Goal: Information Seeking & Learning: Learn about a topic

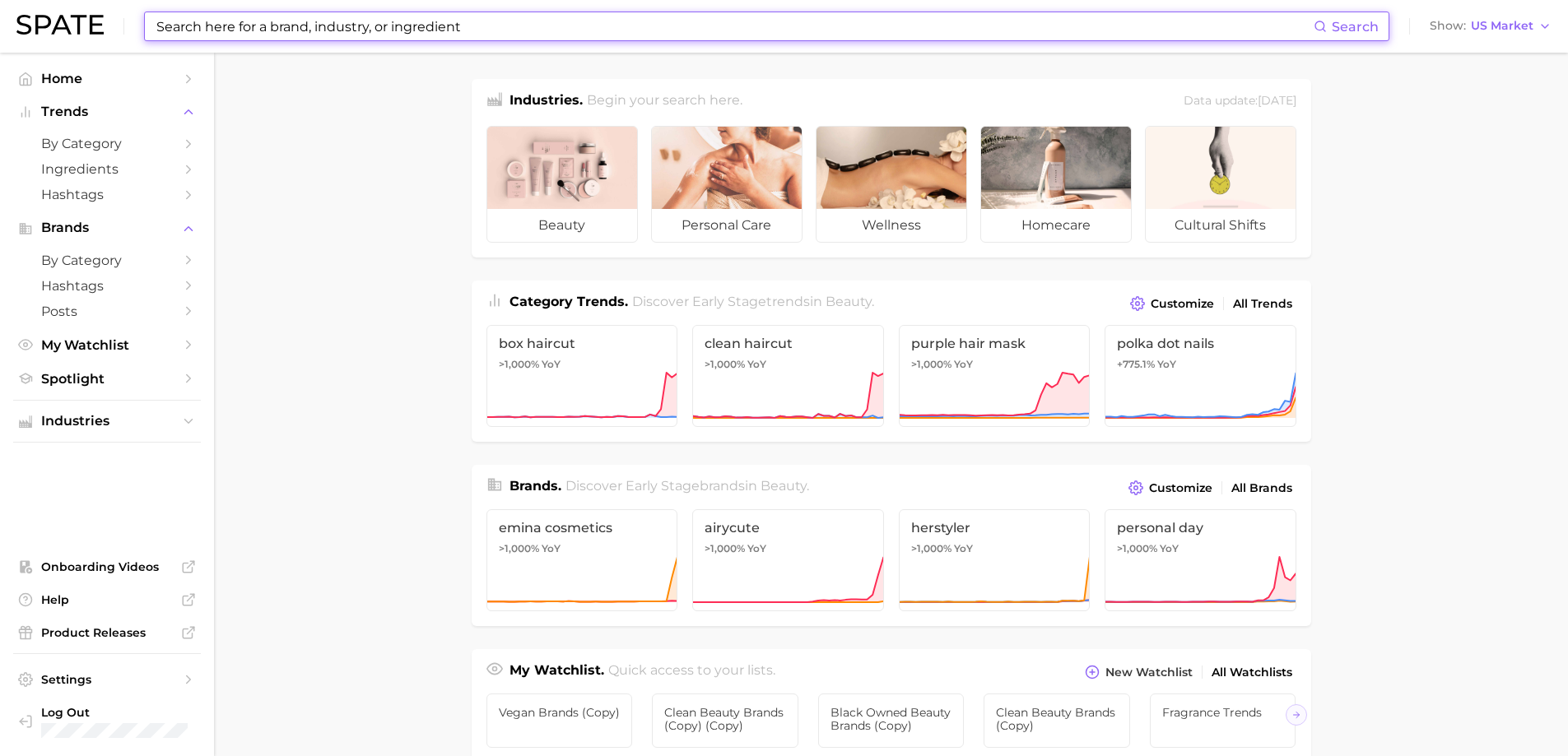
click at [396, 25] on input at bounding box center [734, 26] width 1159 height 28
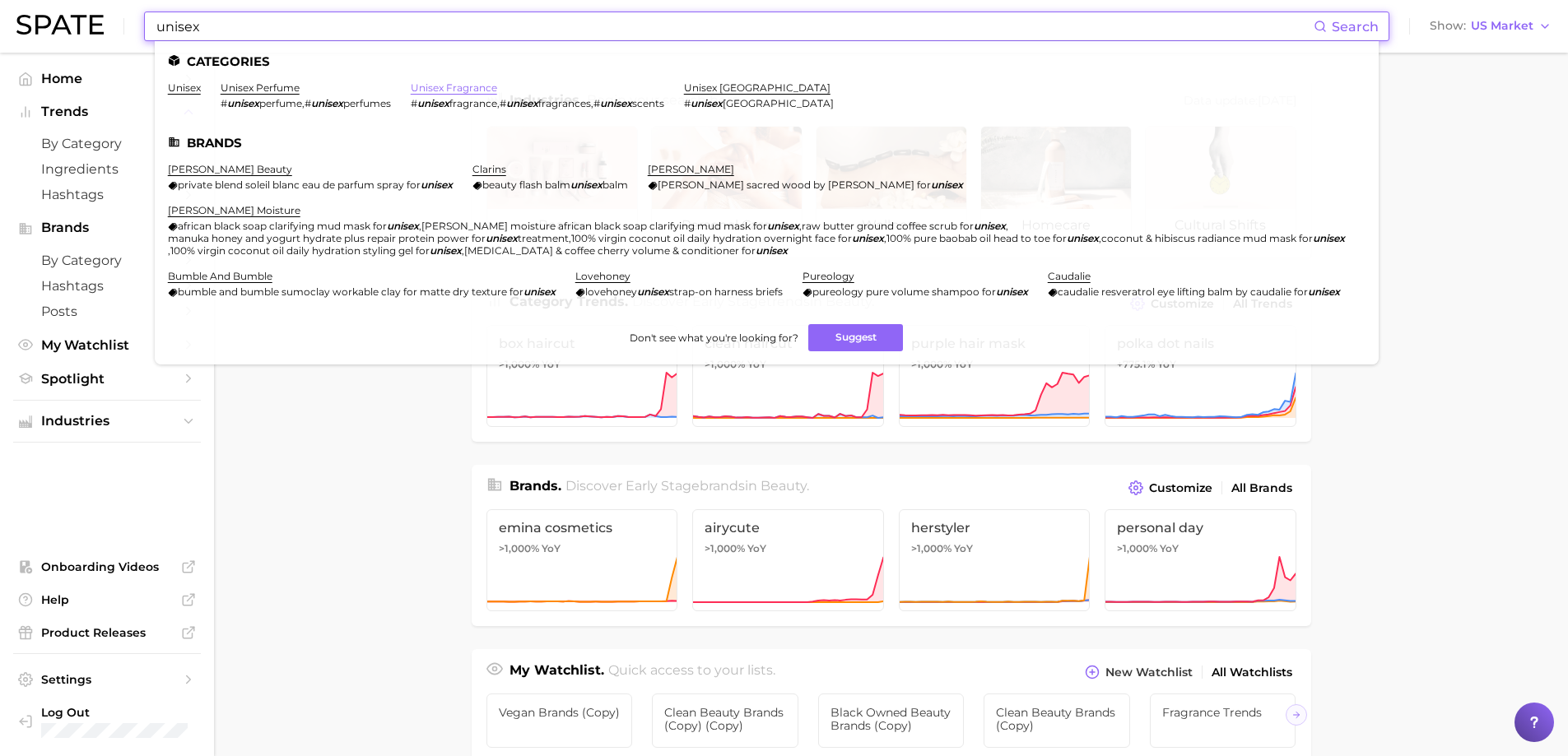
type input "unisex"
click at [448, 87] on link "unisex fragrance" at bounding box center [454, 88] width 87 height 13
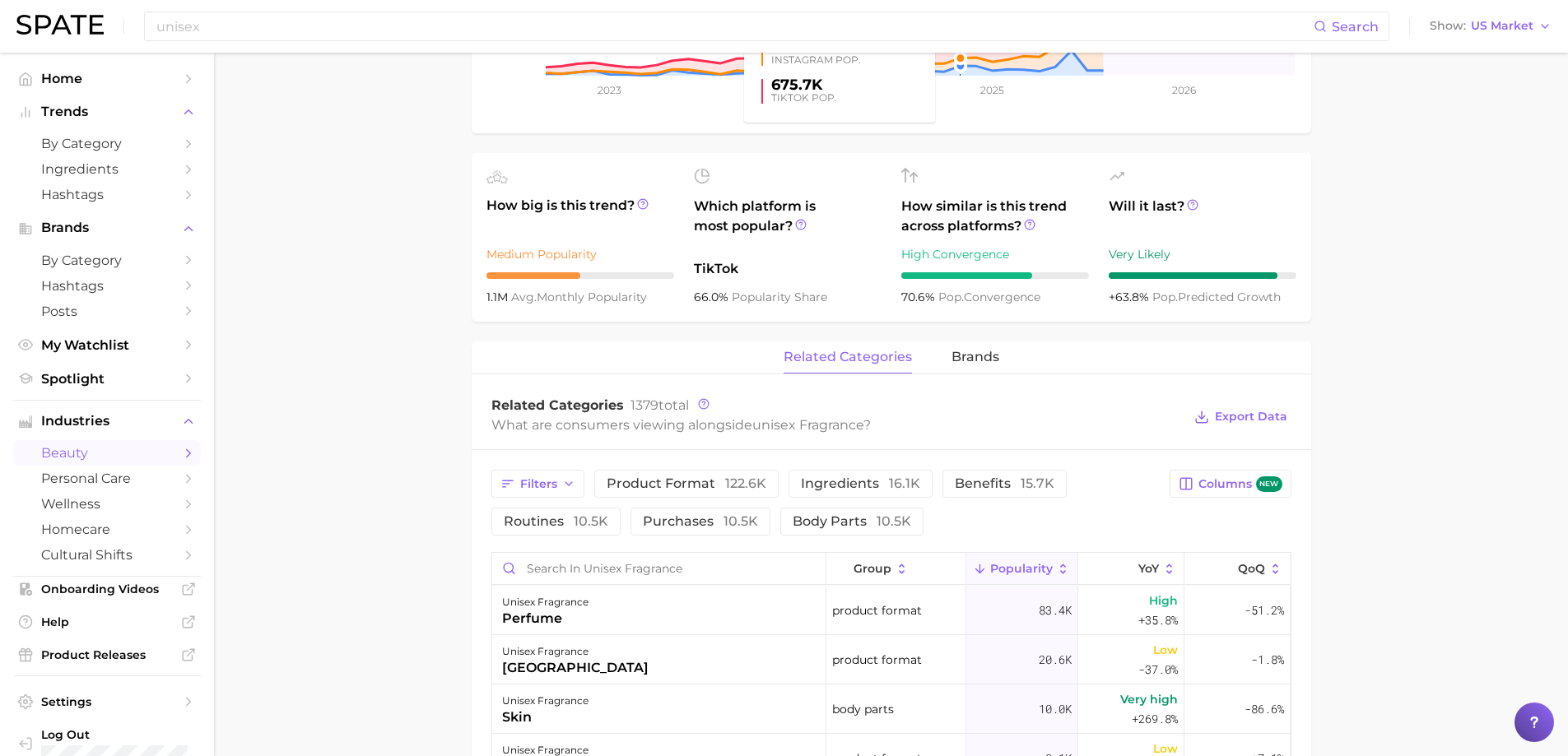
scroll to position [494, 0]
click at [973, 357] on span "brands" at bounding box center [976, 355] width 48 height 14
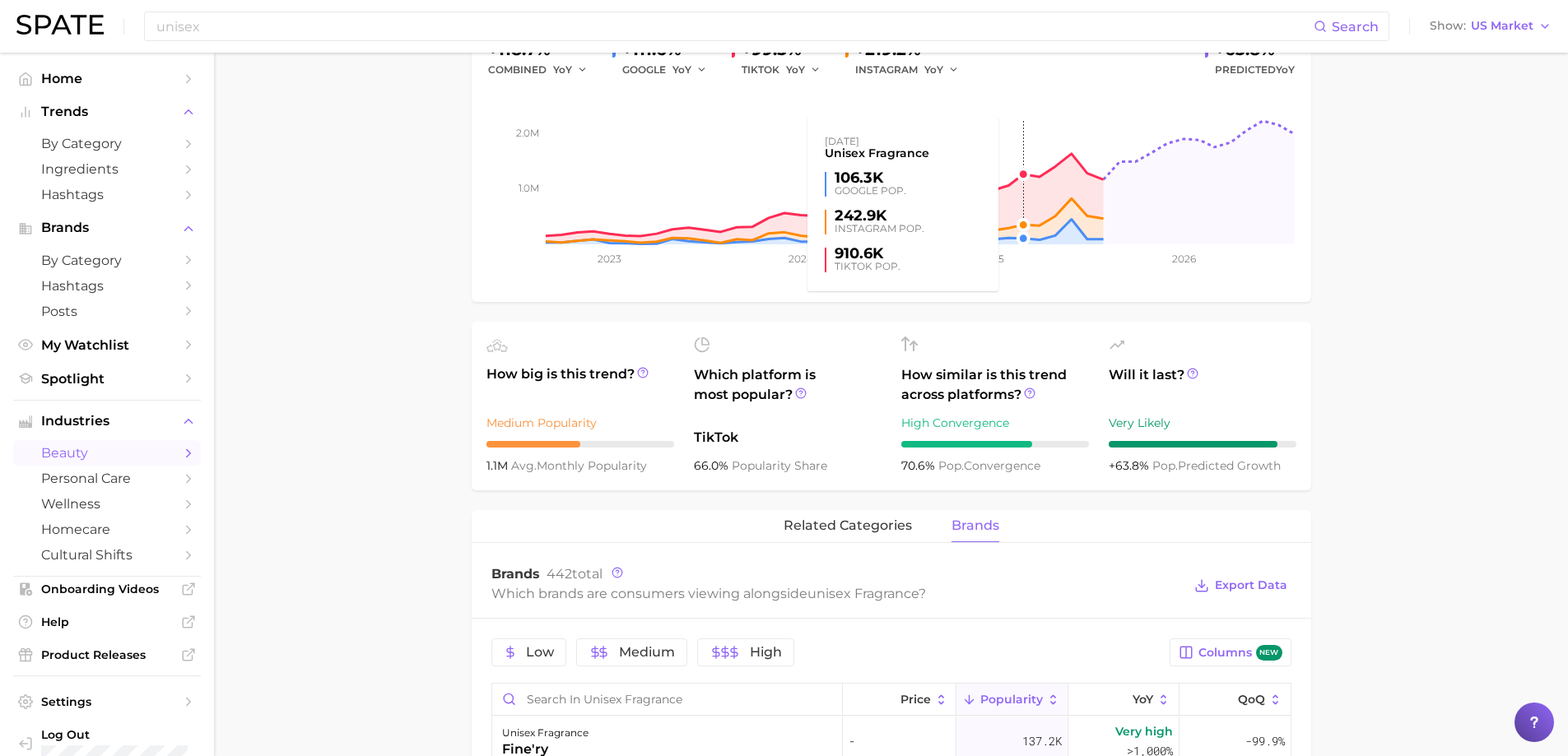
scroll to position [0, 0]
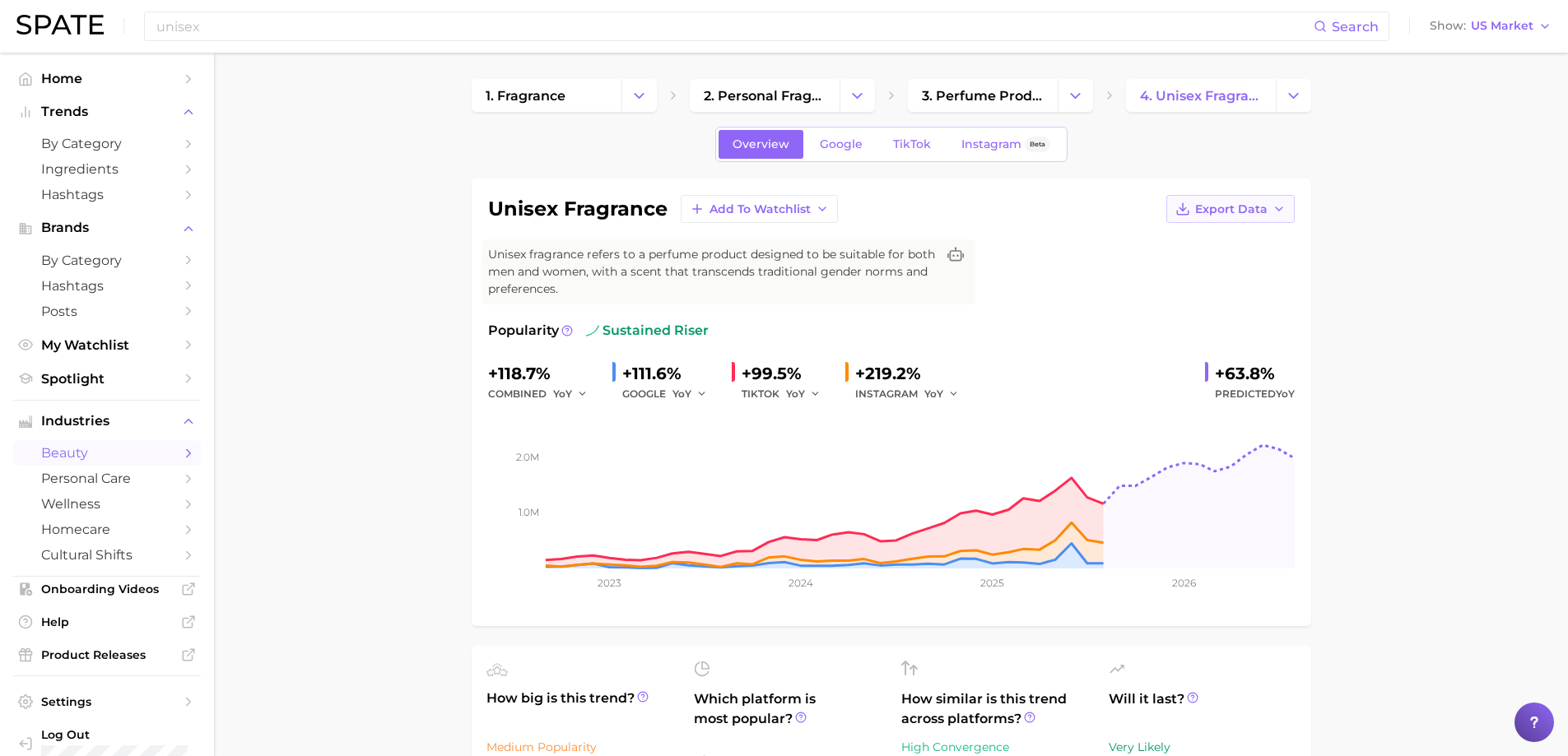
click at [1280, 212] on icon "button" at bounding box center [1279, 208] width 13 height 13
click at [1212, 267] on span "Time Series Image" at bounding box center [1197, 270] width 111 height 14
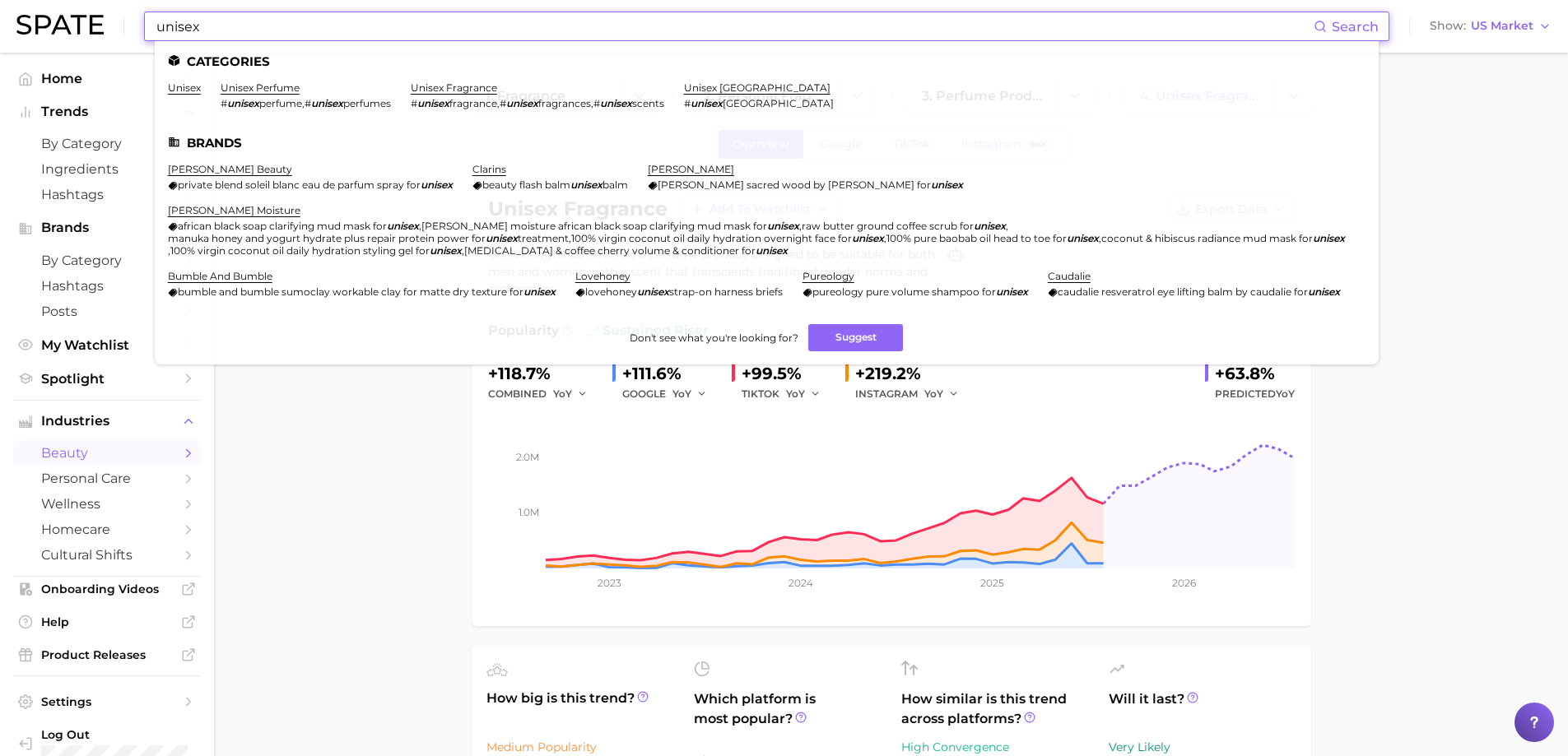
click at [279, 22] on input "unisex" at bounding box center [734, 26] width 1159 height 28
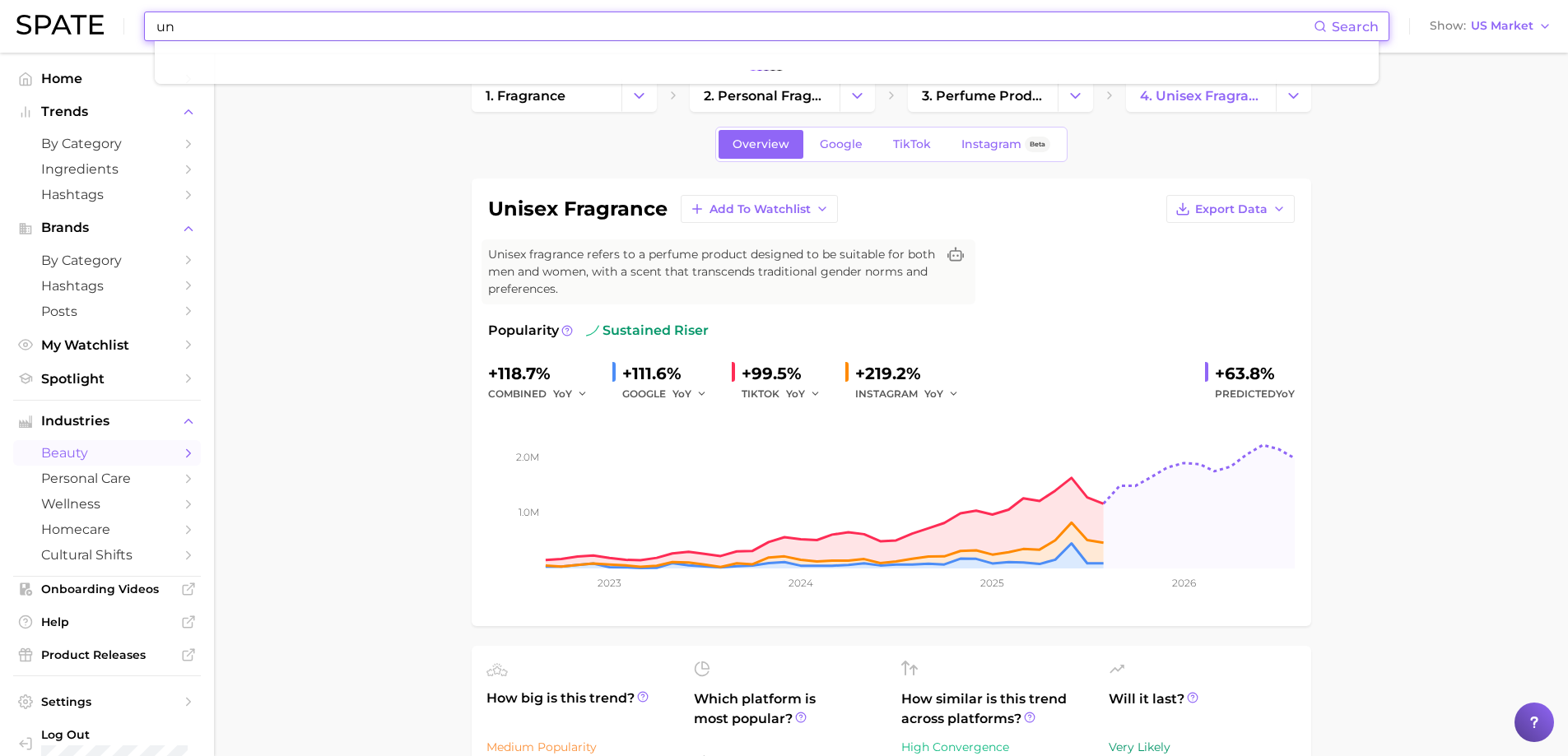
type input "u"
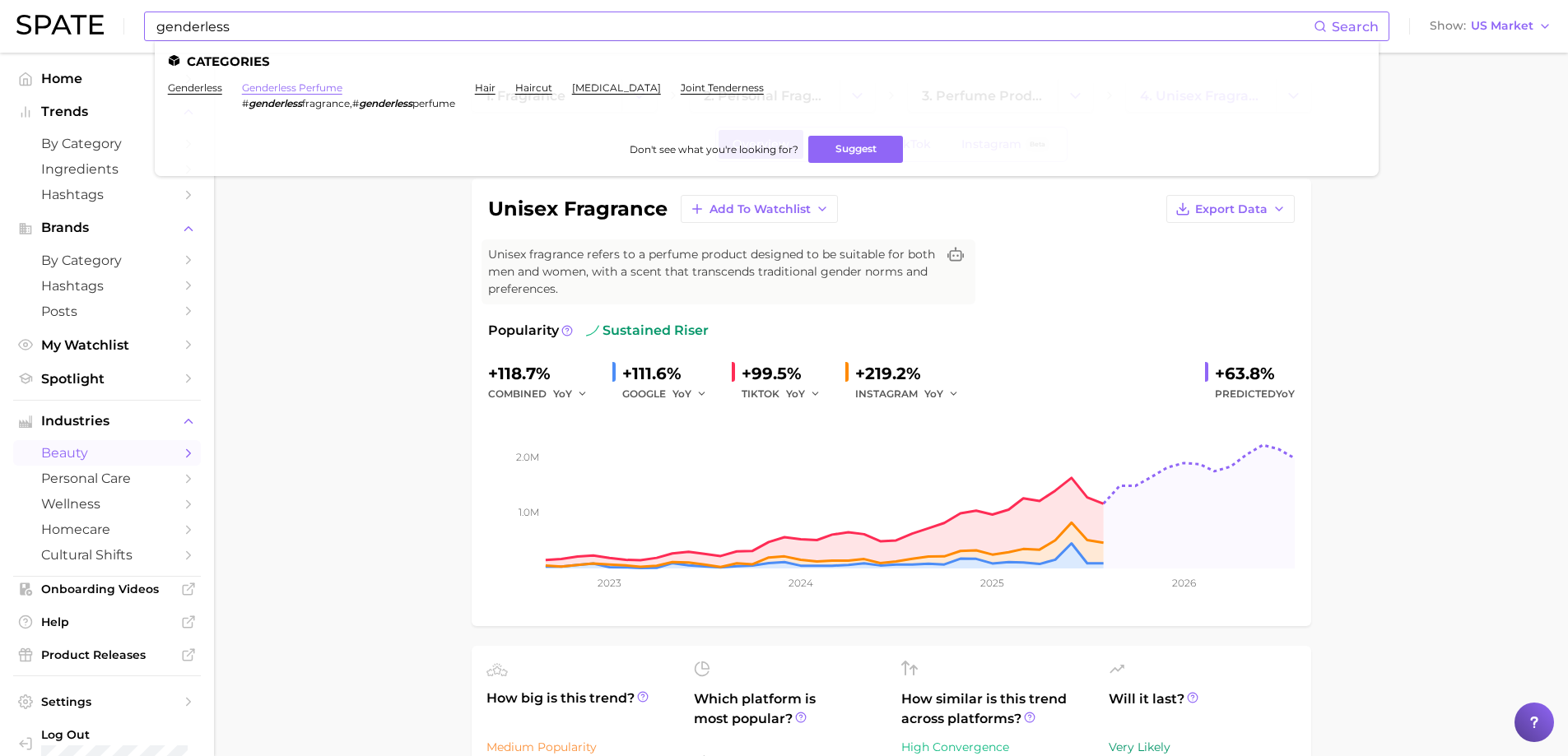
click at [285, 87] on link "genderless perfume" at bounding box center [292, 88] width 100 height 13
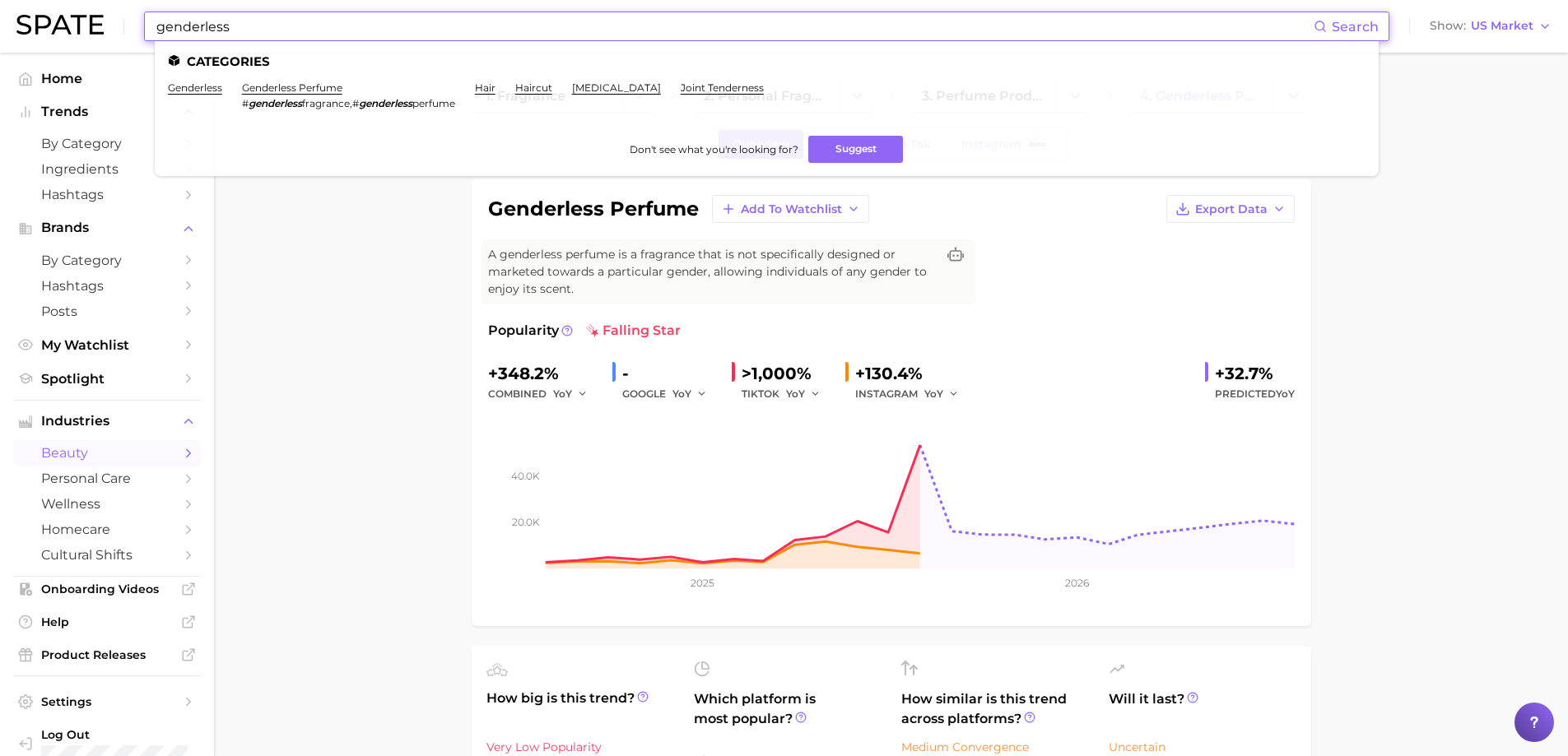
click at [252, 32] on input "genderless" at bounding box center [734, 26] width 1159 height 28
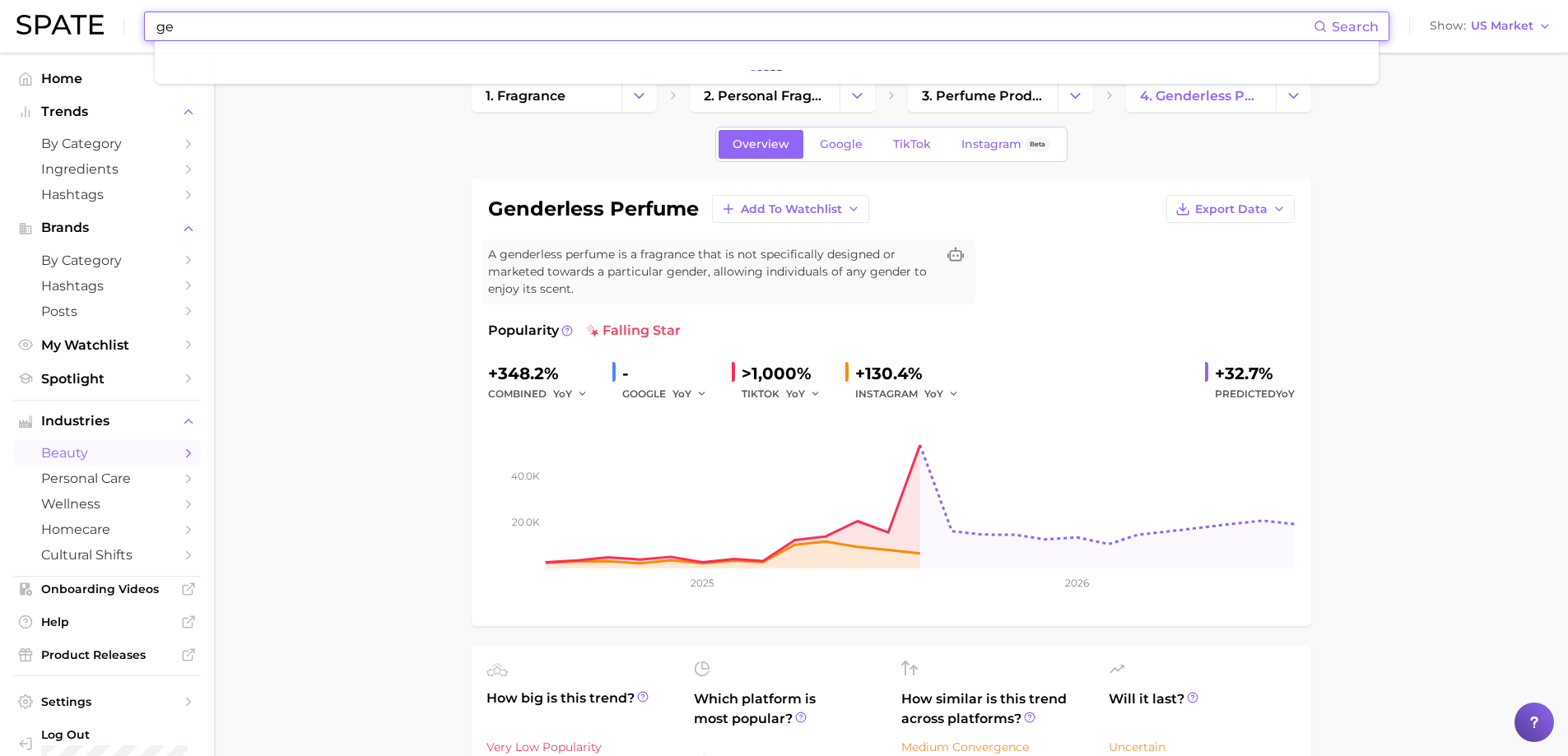
type input "g"
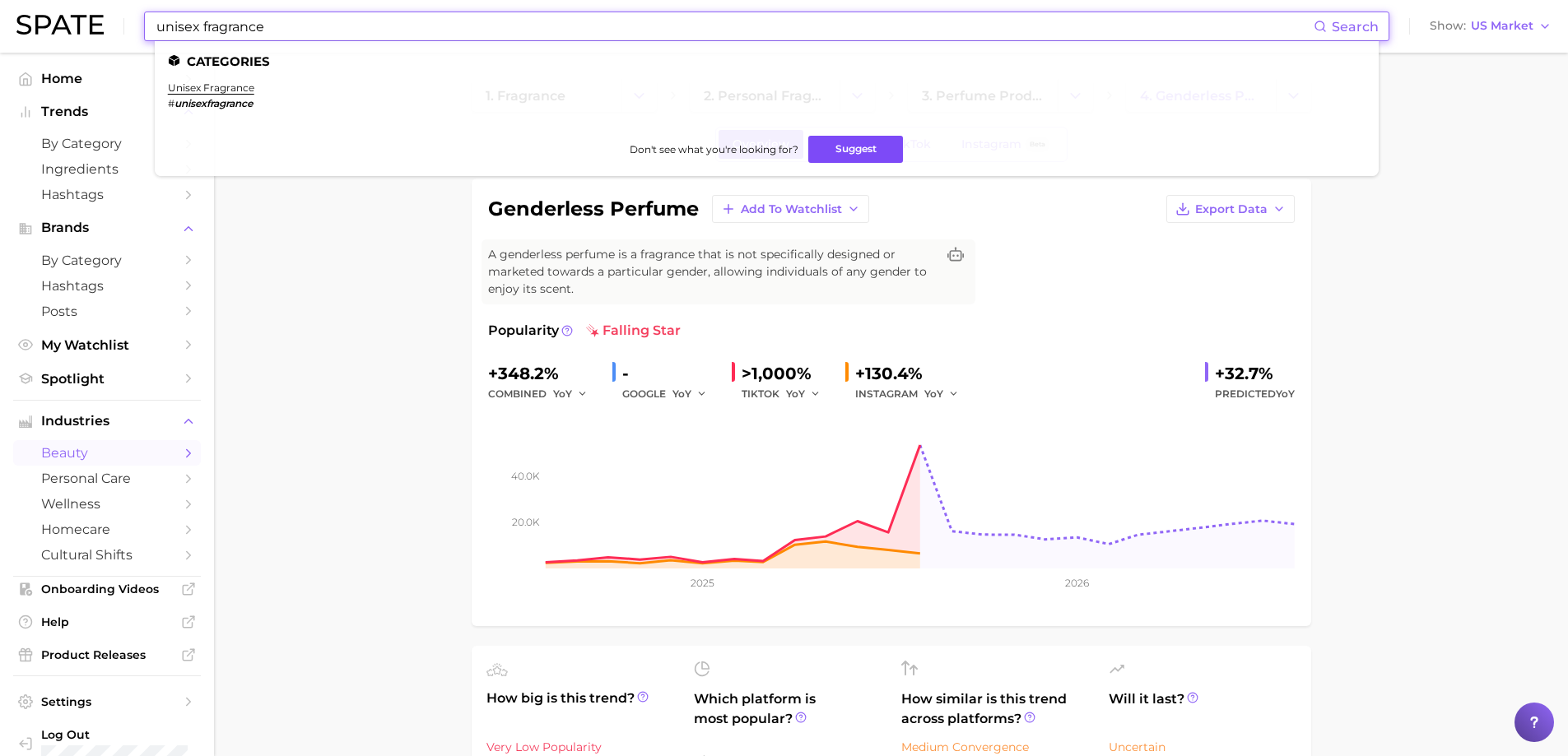
click at [847, 146] on button "Suggest" at bounding box center [855, 150] width 94 height 27
click at [226, 92] on link "unisex fragrance" at bounding box center [211, 88] width 87 height 13
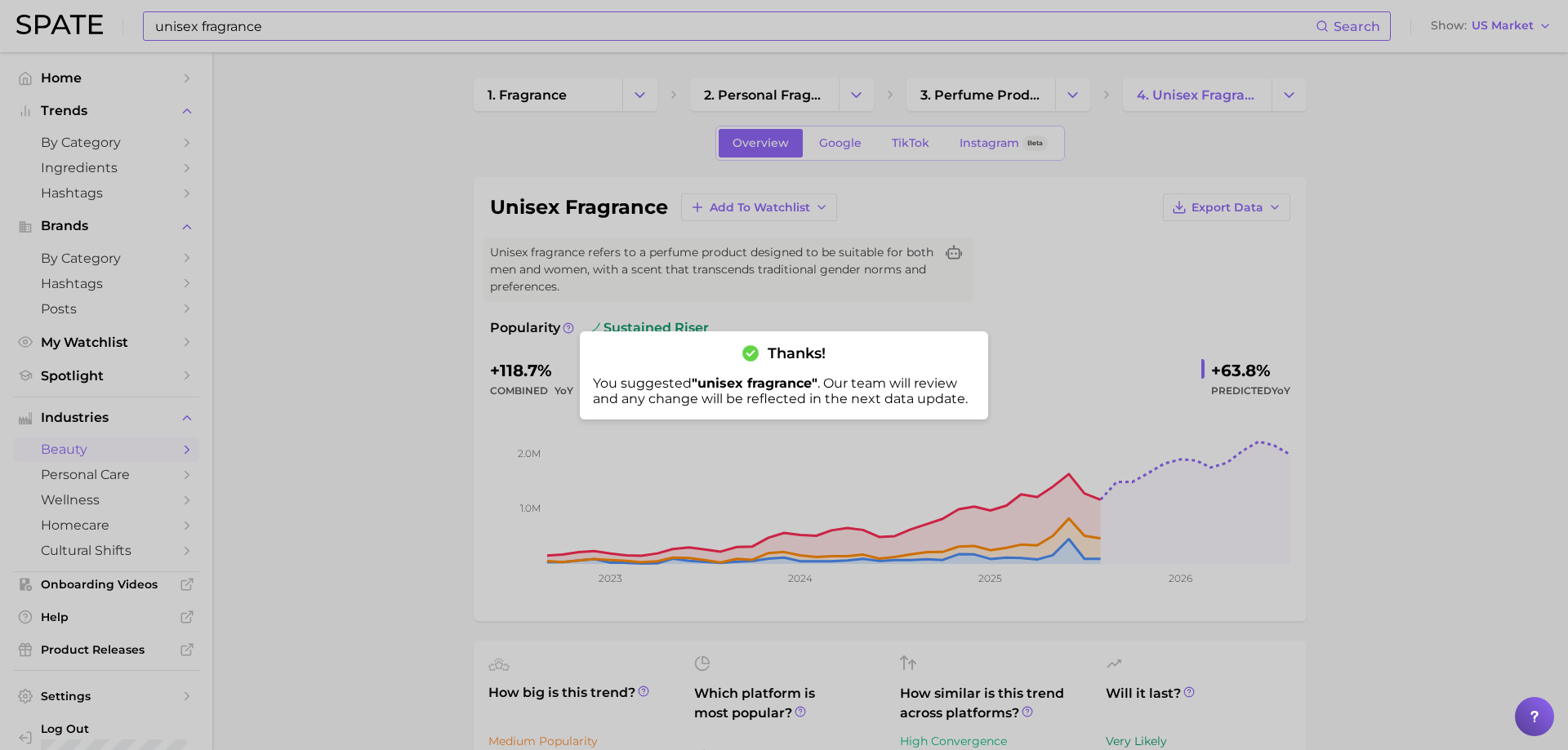
click at [425, 248] on div at bounding box center [784, 375] width 1568 height 750
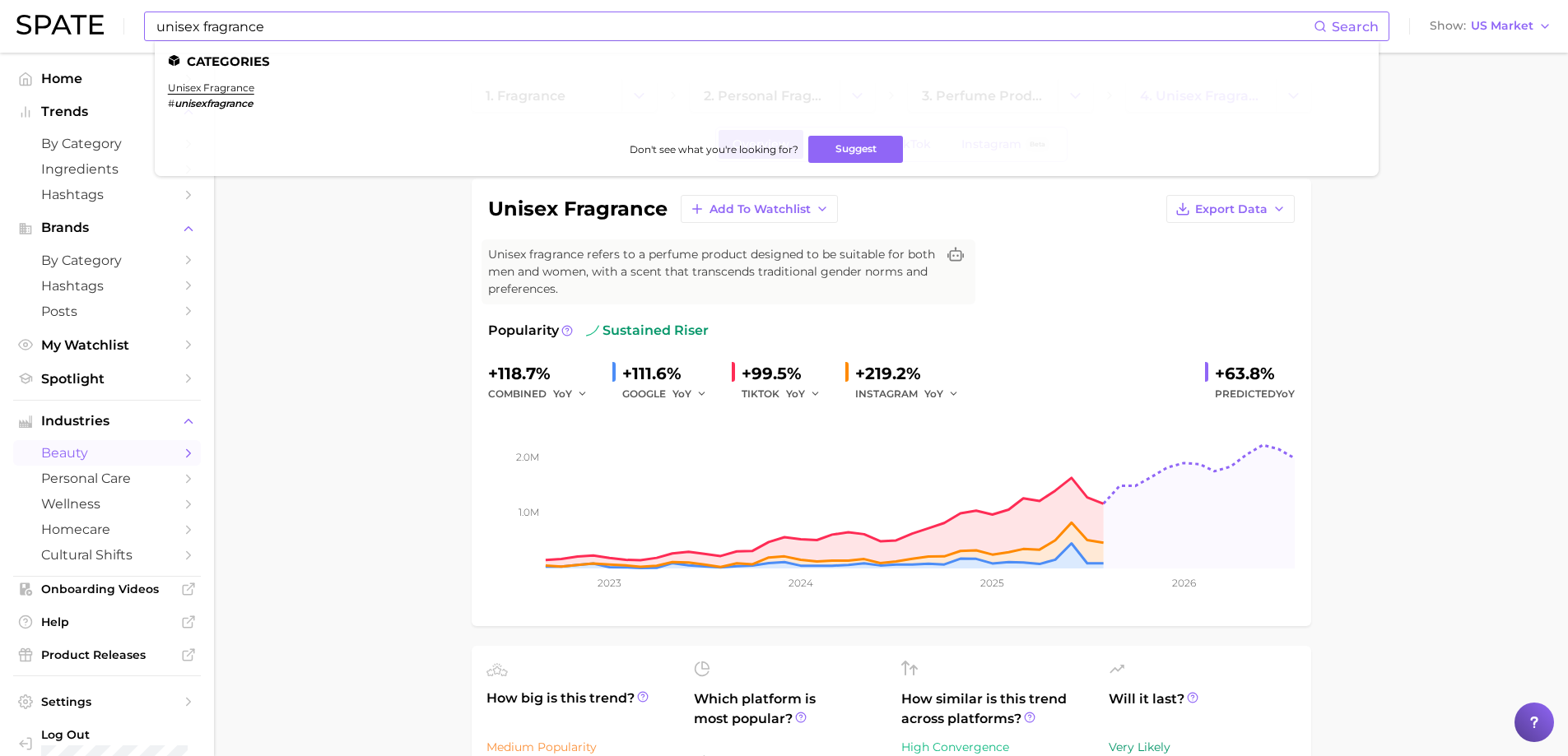
click at [181, 29] on input "unisex fragrance" at bounding box center [734, 26] width 1159 height 28
drag, startPoint x: 197, startPoint y: 25, endPoint x: 77, endPoint y: 17, distance: 120.3
click at [77, 17] on div "unisex fragrance Search Categories unisex fragrance # unisexfragrance Don't see…" at bounding box center [784, 26] width 1536 height 53
click at [181, 85] on link "genderless perfume" at bounding box center [218, 88] width 100 height 13
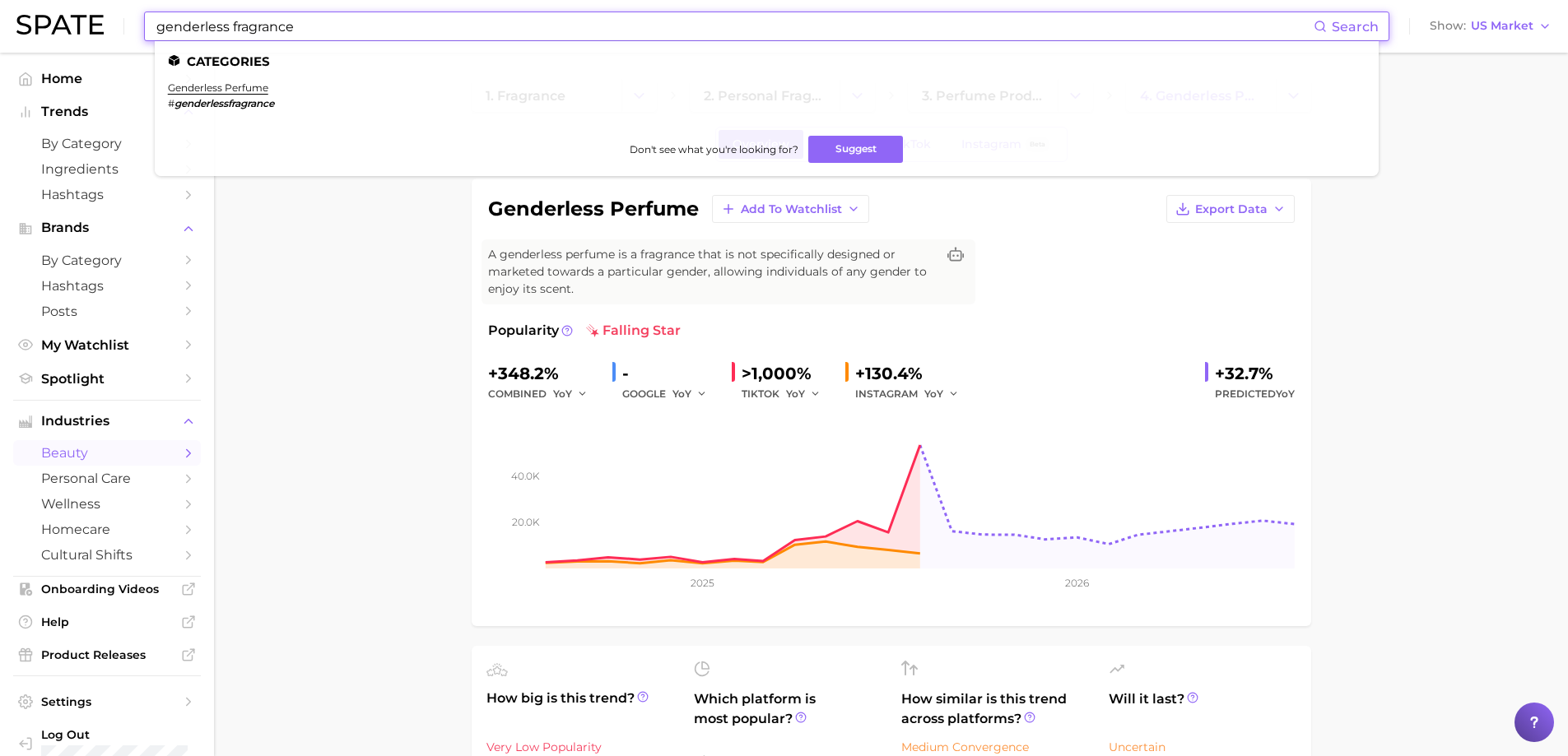
click at [231, 32] on input "genderless fragrance" at bounding box center [734, 26] width 1159 height 28
click at [224, 26] on input "genderless fragrance" at bounding box center [734, 26] width 1159 height 28
drag, startPoint x: 227, startPoint y: 26, endPoint x: 82, endPoint y: 3, distance: 146.8
click at [82, 3] on div "genderless fragrance Search Categories genderless perfume # genderlessfragrance…" at bounding box center [784, 26] width 1536 height 53
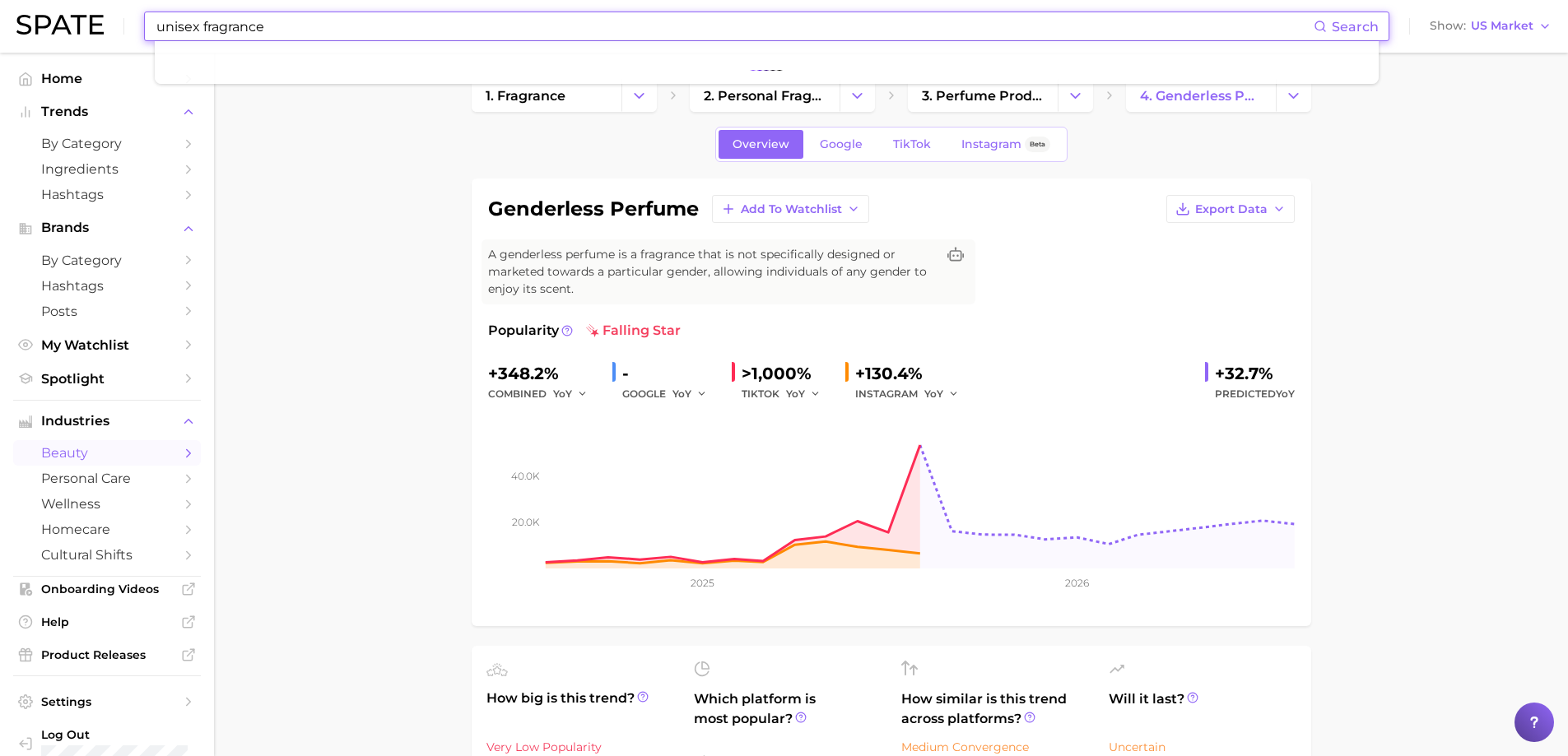
type input "unisex fragrance"
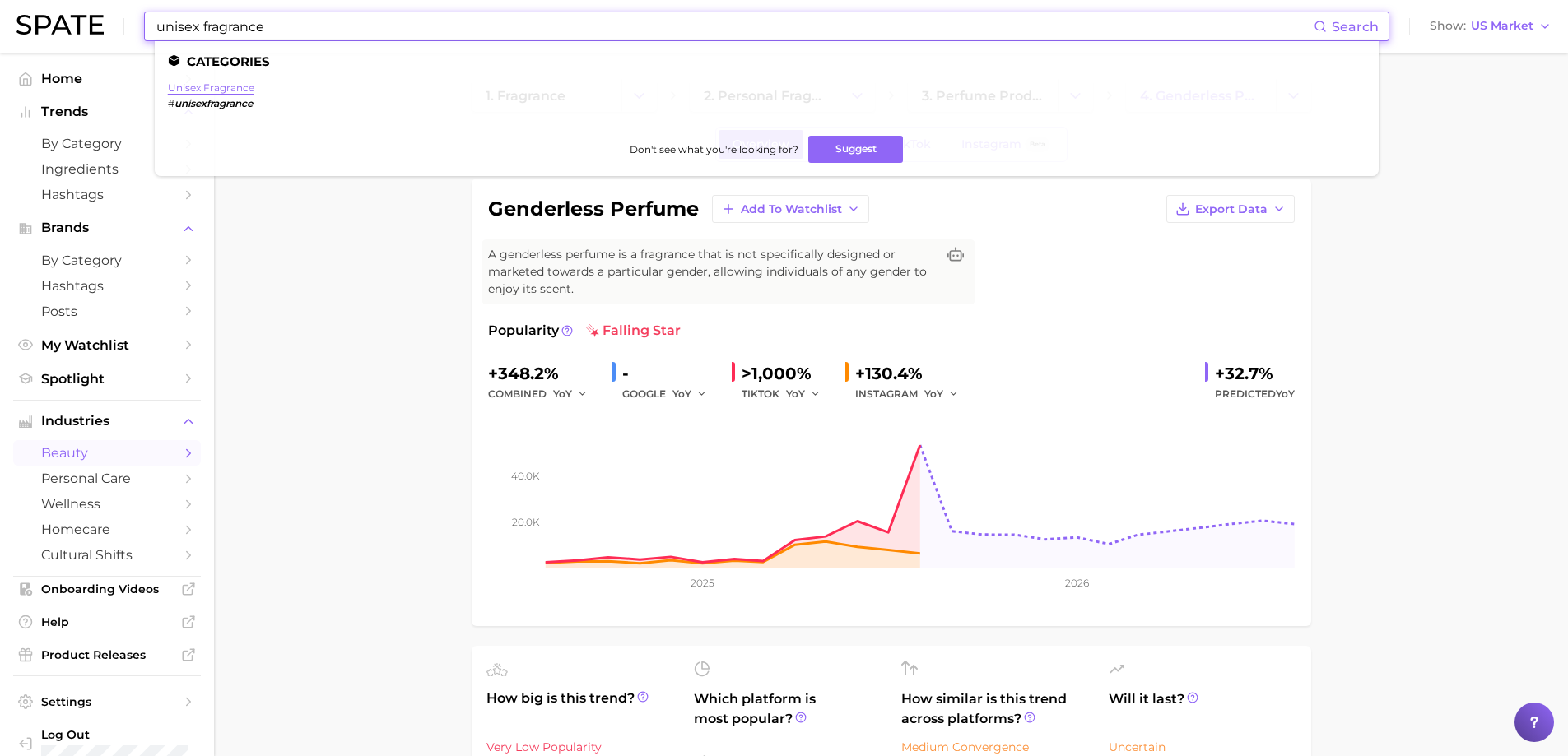
click at [190, 89] on link "unisex fragrance" at bounding box center [211, 88] width 87 height 13
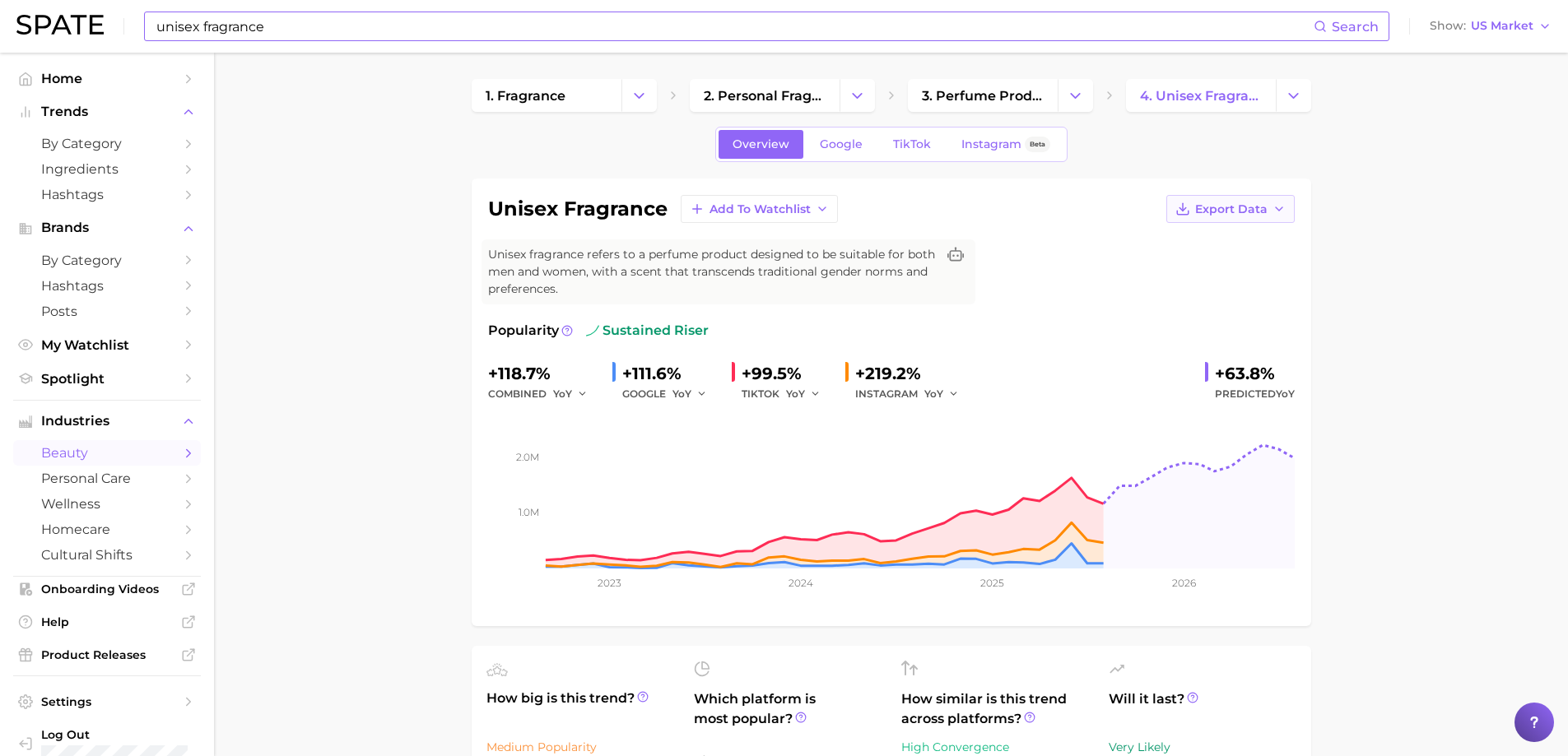
click at [1280, 207] on icon "button" at bounding box center [1279, 208] width 13 height 13
click at [1183, 269] on span "Time Series Image" at bounding box center [1197, 270] width 111 height 14
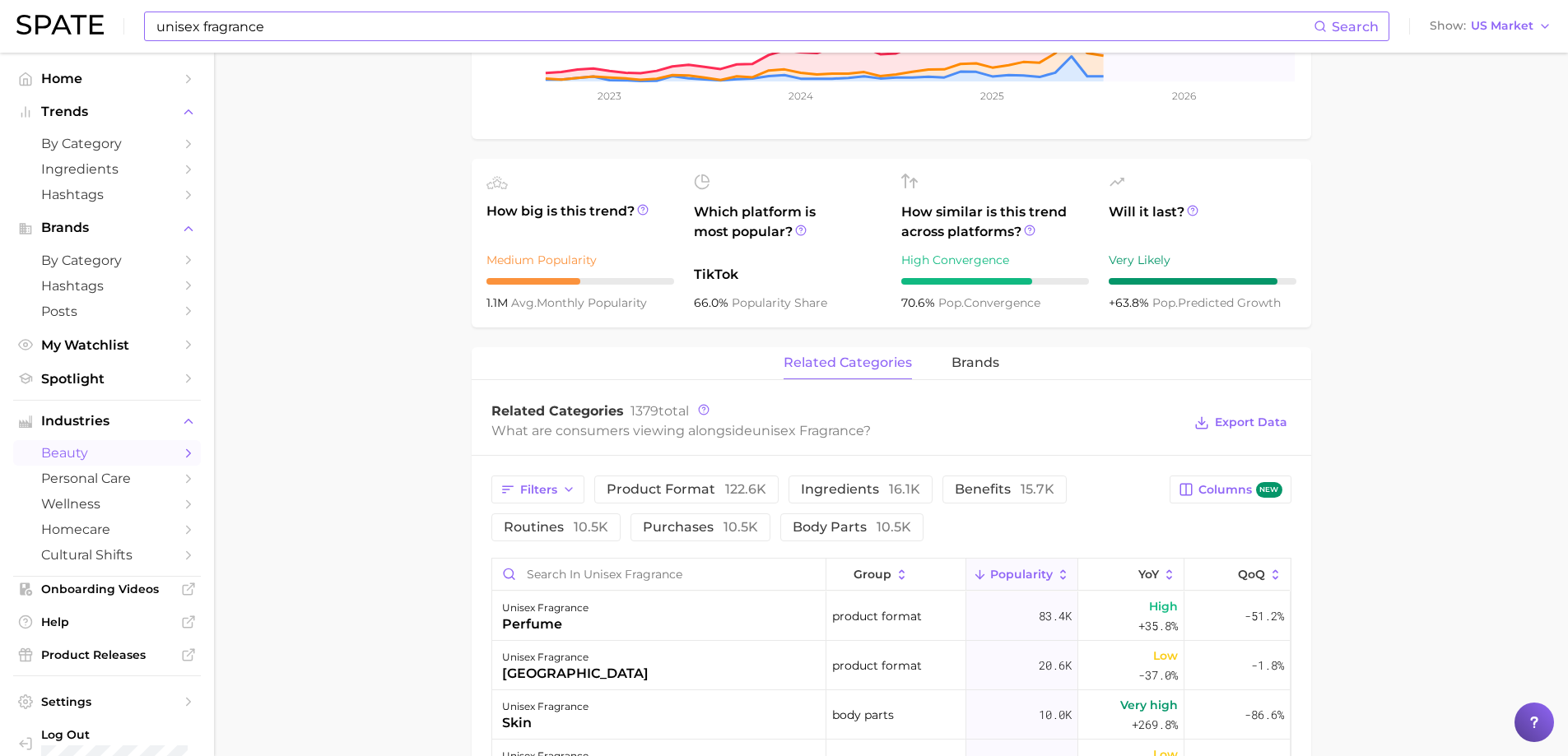
scroll to position [494, 0]
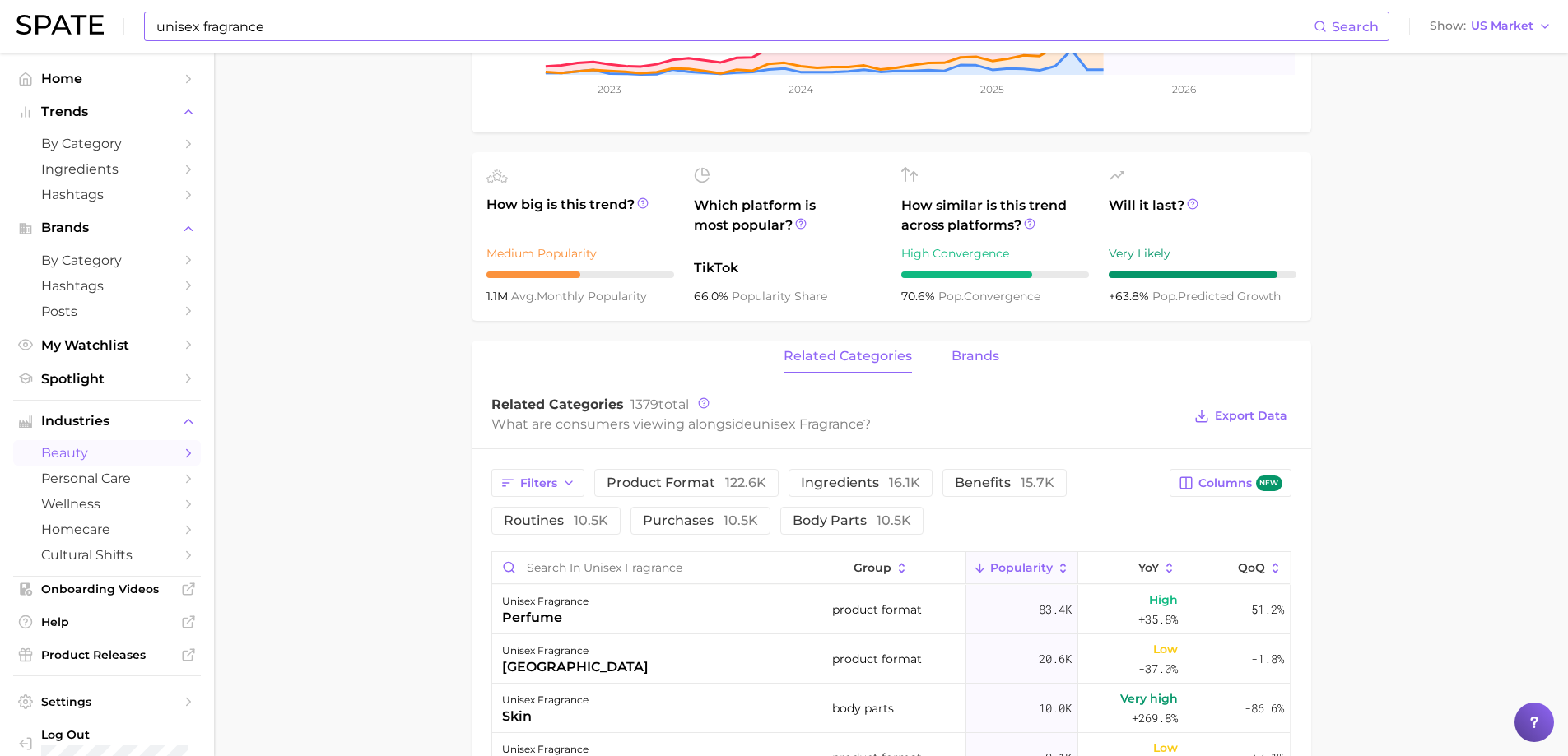
click at [970, 357] on span "brands" at bounding box center [976, 355] width 48 height 14
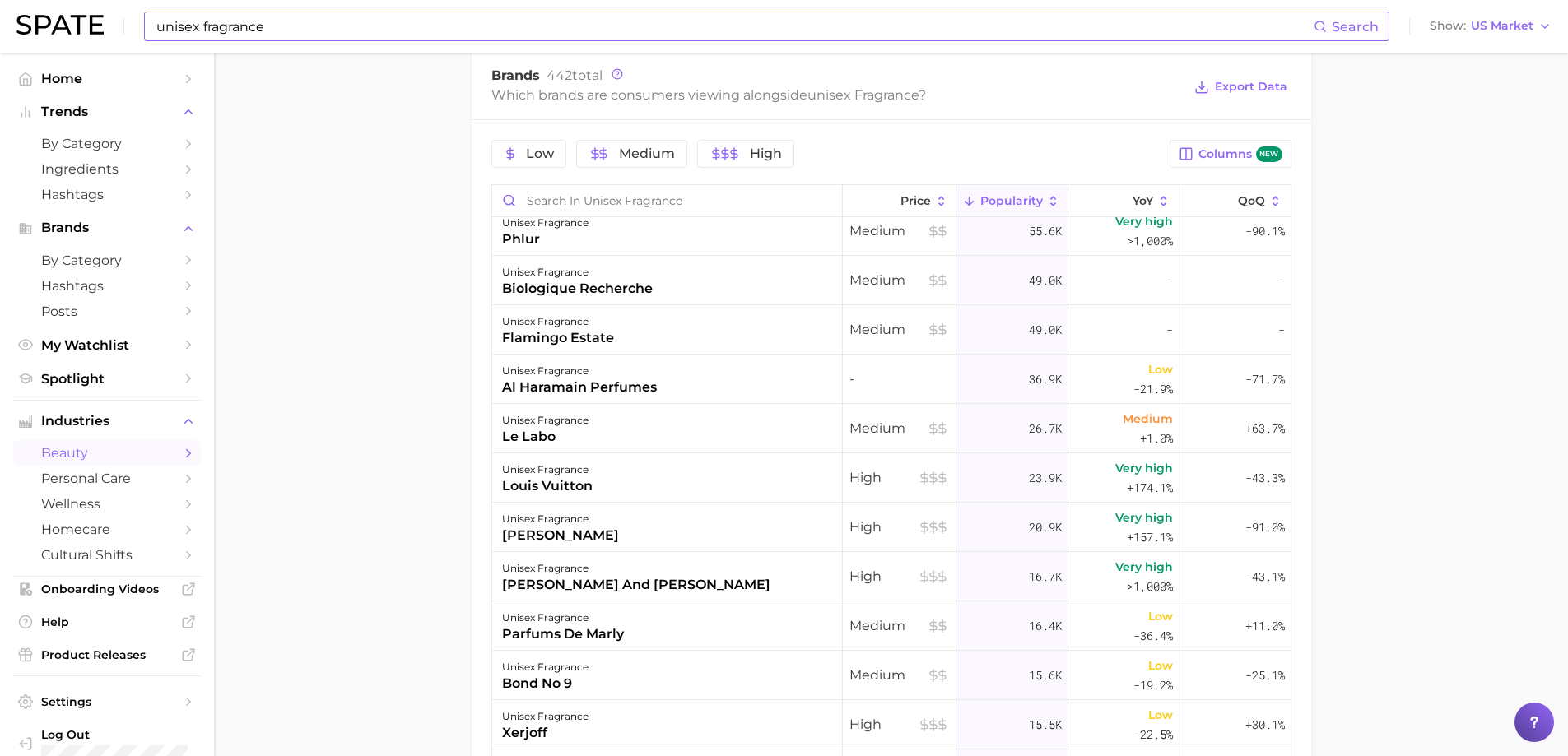
scroll to position [0, 0]
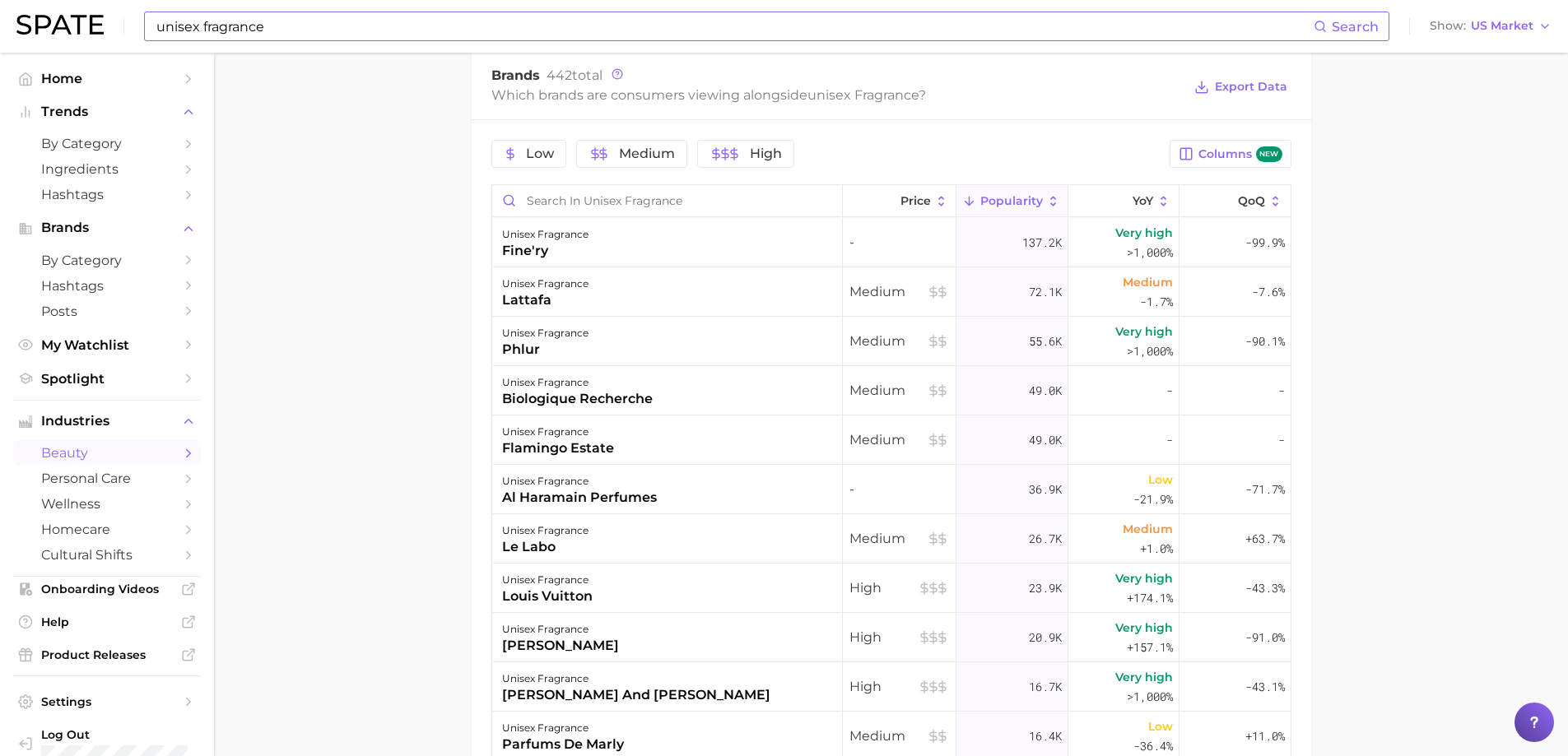
click at [334, 599] on main "1. fragrance 2. personal fragrance 3. perfume products 4. unisex fragrance Over…" at bounding box center [892, 136] width 1354 height 1813
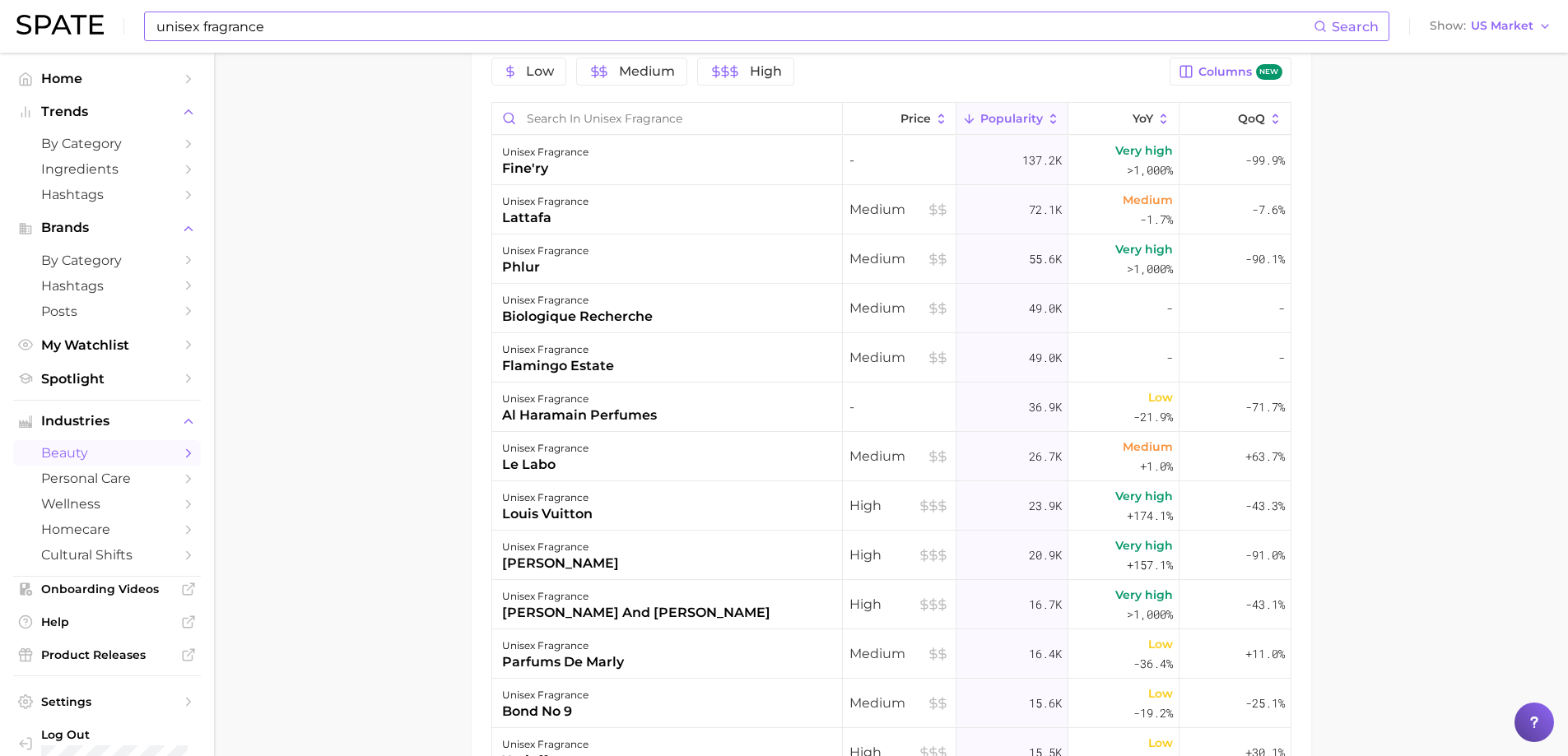
scroll to position [987, 0]
